Goal: Transaction & Acquisition: Subscribe to service/newsletter

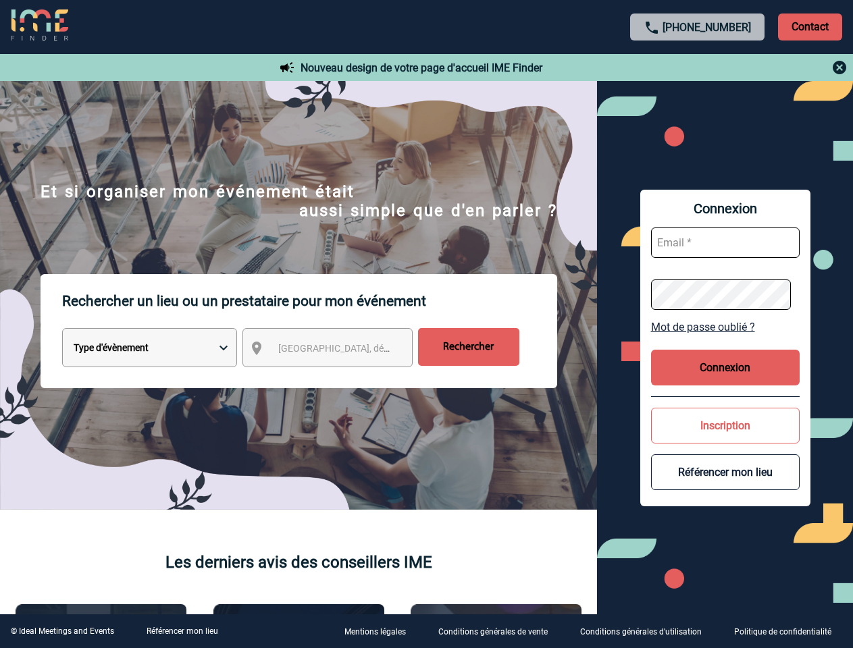
click at [426, 324] on p "Rechercher un lieu ou un prestataire pour mon événement" at bounding box center [309, 301] width 495 height 54
click at [810, 26] on p "Contact" at bounding box center [810, 27] width 64 height 27
click at [698, 68] on div at bounding box center [698, 67] width 301 height 16
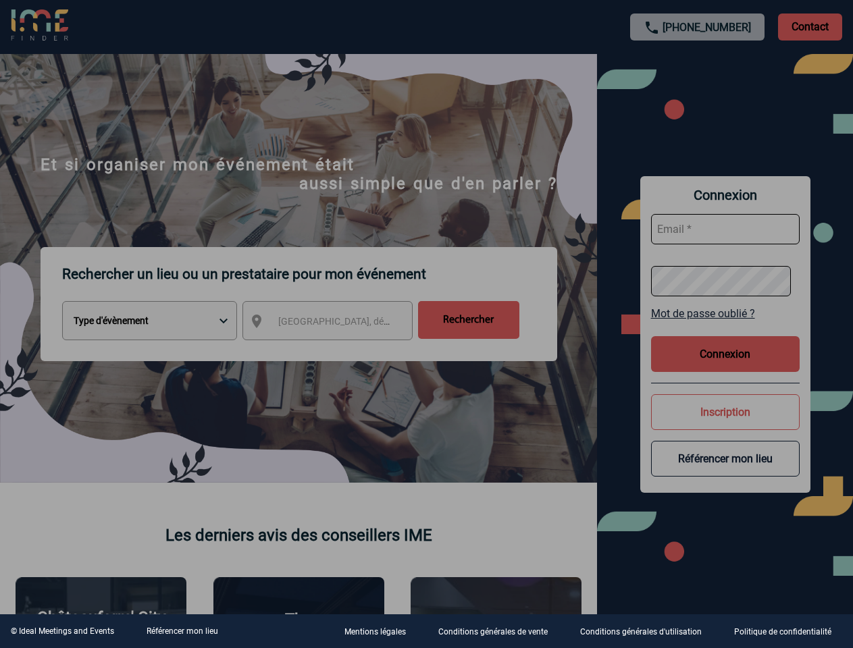
click at [340, 351] on div at bounding box center [426, 324] width 853 height 648
click at [725, 327] on div at bounding box center [426, 324] width 853 height 648
click at [725, 367] on div at bounding box center [426, 324] width 853 height 648
click at [725, 426] on div at bounding box center [426, 324] width 853 height 648
click at [725, 472] on div at bounding box center [426, 324] width 853 height 648
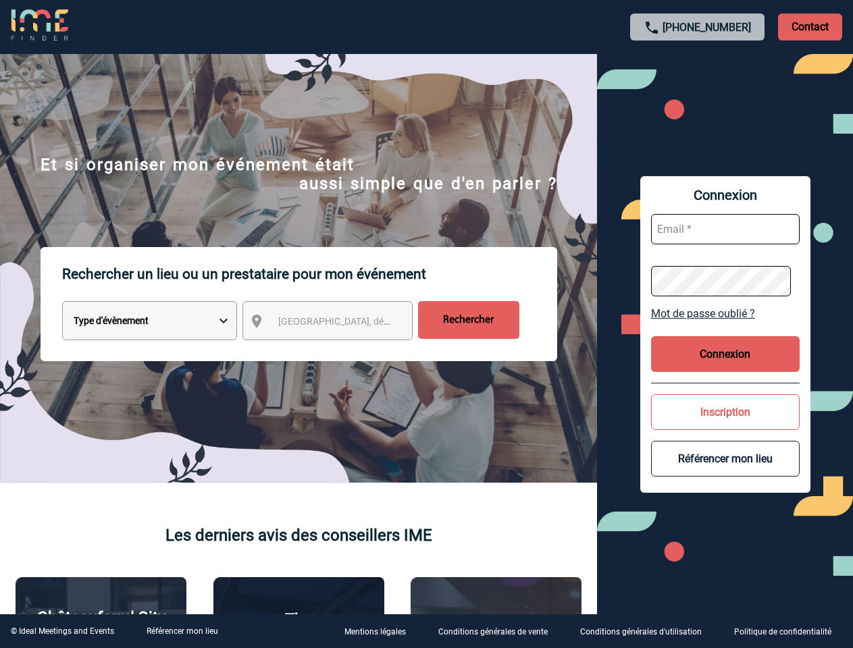
click at [182, 632] on link "Référencer mon lieu" at bounding box center [183, 631] width 72 height 9
